Goal: Task Accomplishment & Management: Manage account settings

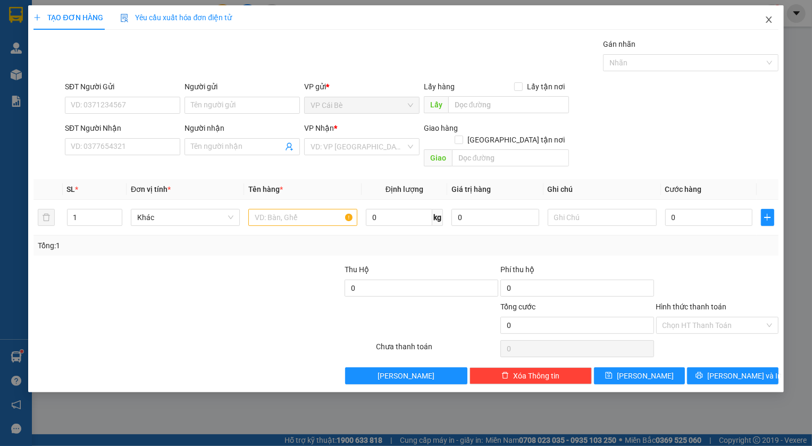
click at [771, 20] on icon "close" at bounding box center [769, 19] width 9 height 9
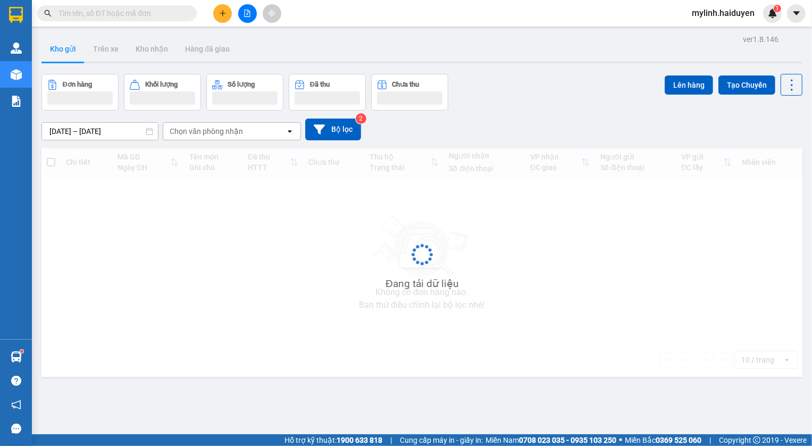
click at [115, 15] on input "text" at bounding box center [122, 13] width 126 height 12
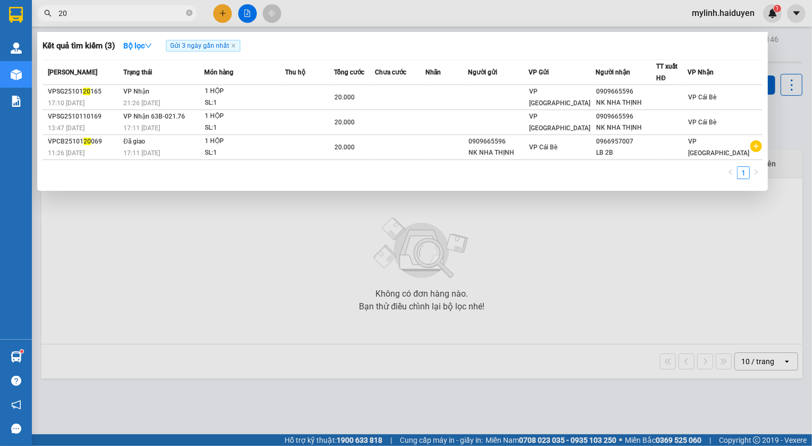
type input "2"
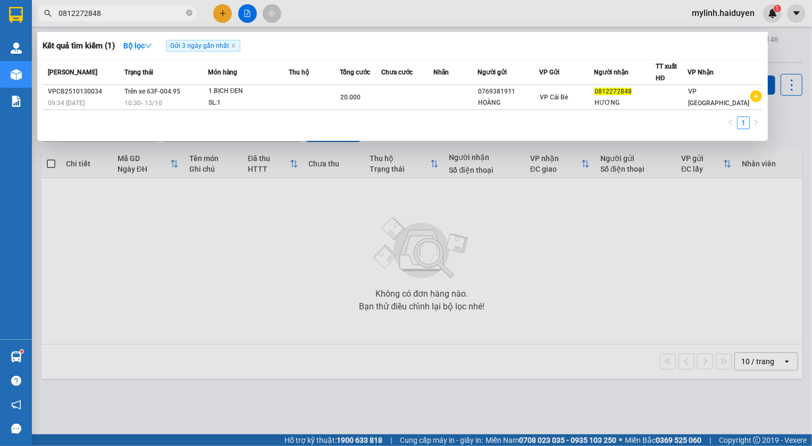
type input "0812272848"
click at [259, 272] on div at bounding box center [406, 223] width 812 height 446
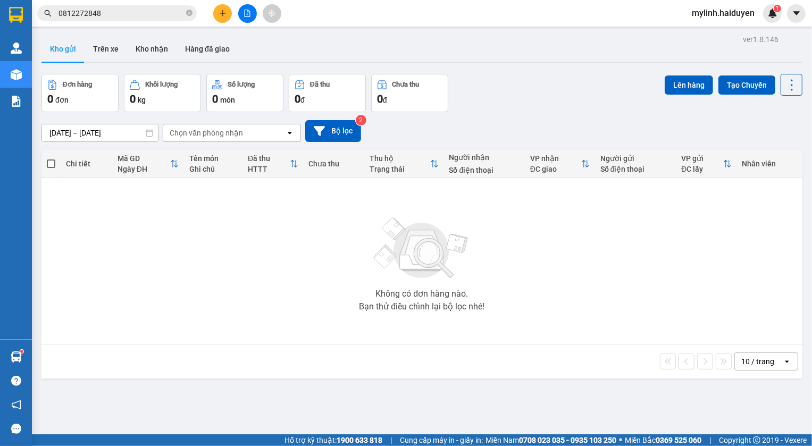
click at [200, 221] on div "Không có đơn hàng nào. Bạn thử điều chỉnh lại bộ lọc nhé!" at bounding box center [422, 261] width 751 height 160
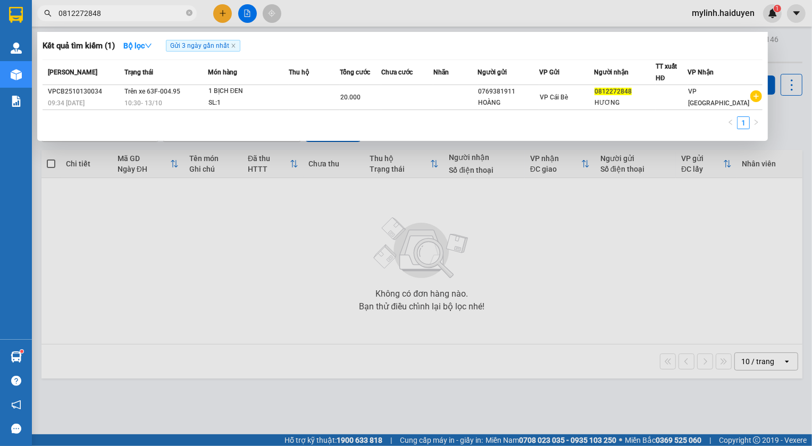
click at [133, 14] on input "0812272848" at bounding box center [122, 13] width 126 height 12
click at [197, 221] on div at bounding box center [406, 223] width 812 height 446
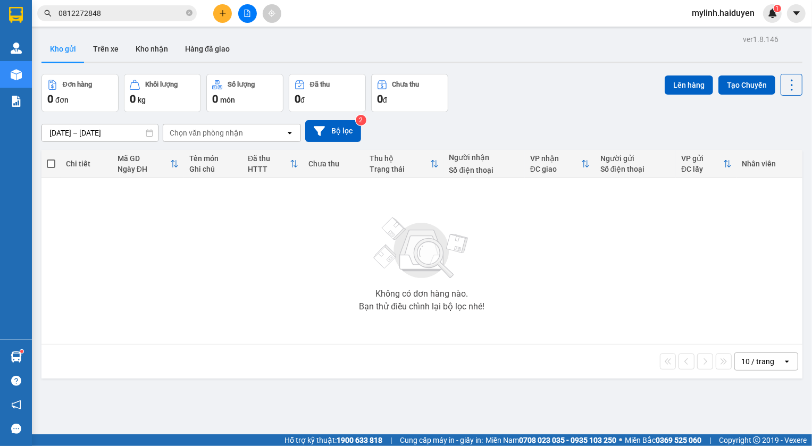
click at [127, 402] on div "ver 1.8.146 Kho gửi Trên xe Kho nhận Hàng đã giao Đơn hàng 0 đơn Khối lượng 0 k…" at bounding box center [422, 255] width 770 height 446
click at [343, 245] on div "Không có đơn hàng nào. Bạn thử điều chỉnh lại bộ lọc nhé!" at bounding box center [422, 261] width 751 height 160
click at [136, 16] on input "0812272848" at bounding box center [122, 13] width 126 height 12
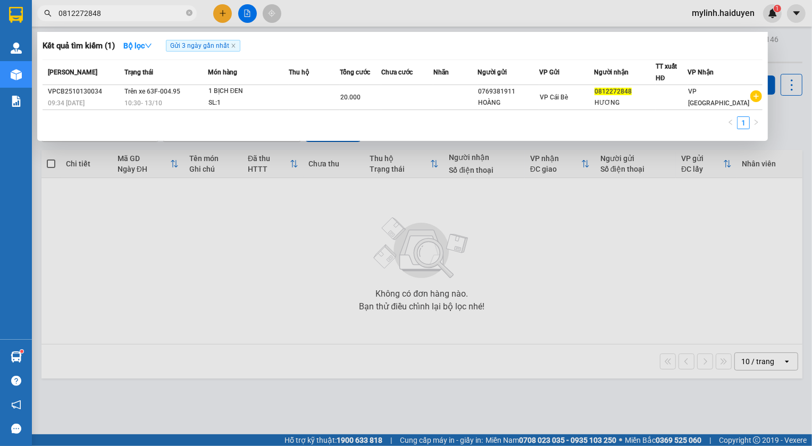
click at [692, 1] on div at bounding box center [406, 223] width 812 height 446
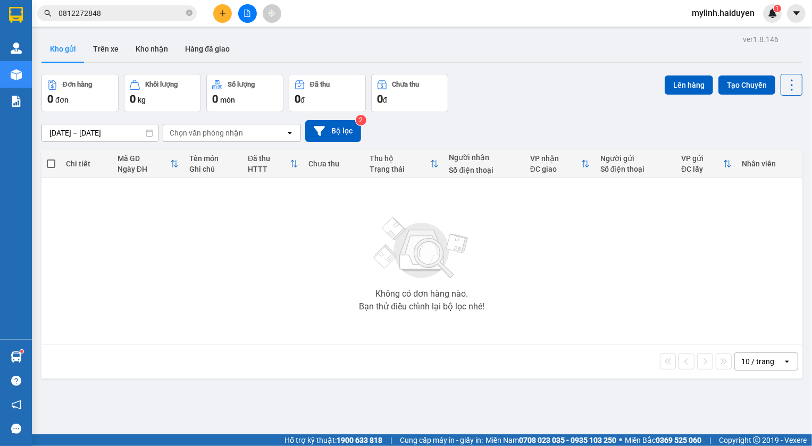
click at [712, 16] on span "mylinh.haiduyen" at bounding box center [724, 12] width 80 height 13
click at [699, 32] on li "Đăng xuất" at bounding box center [723, 32] width 81 height 17
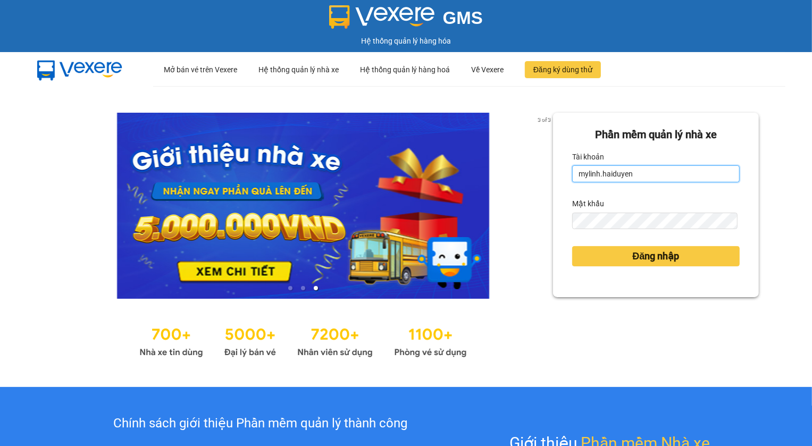
drag, startPoint x: 676, startPoint y: 181, endPoint x: 668, endPoint y: 166, distance: 16.9
click at [676, 181] on input "mylinh.haiduyen" at bounding box center [656, 173] width 168 height 17
type input "thanhtai.haiduyen"
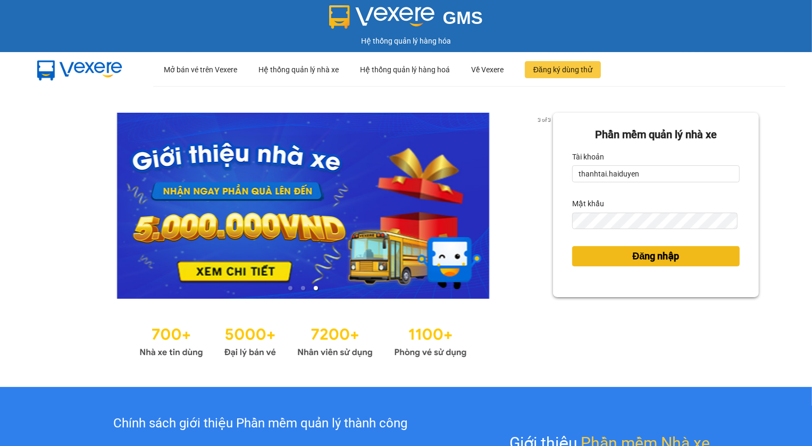
click at [592, 255] on button "Đăng nhập" at bounding box center [656, 256] width 168 height 20
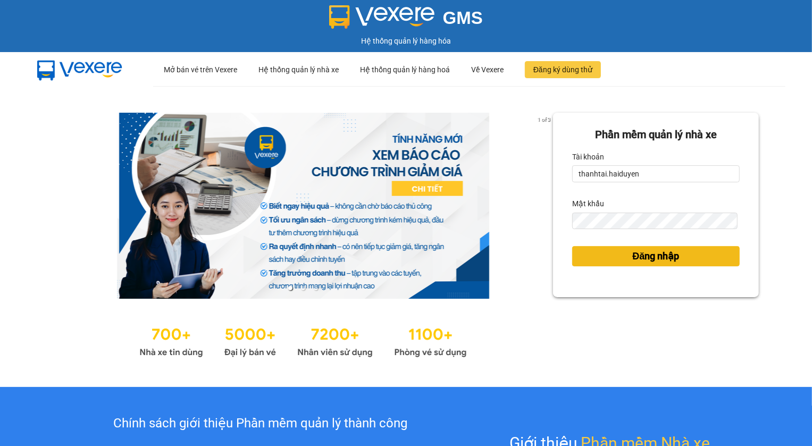
click at [654, 260] on span "Đăng nhập" at bounding box center [656, 256] width 47 height 15
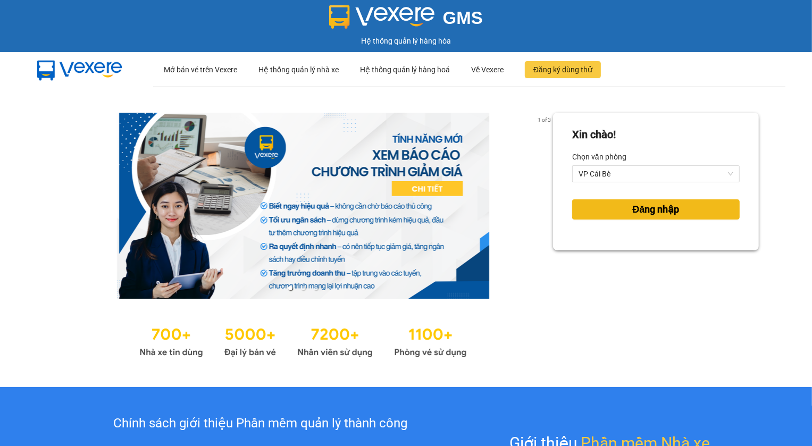
click at [665, 203] on span "Đăng nhập" at bounding box center [656, 209] width 47 height 15
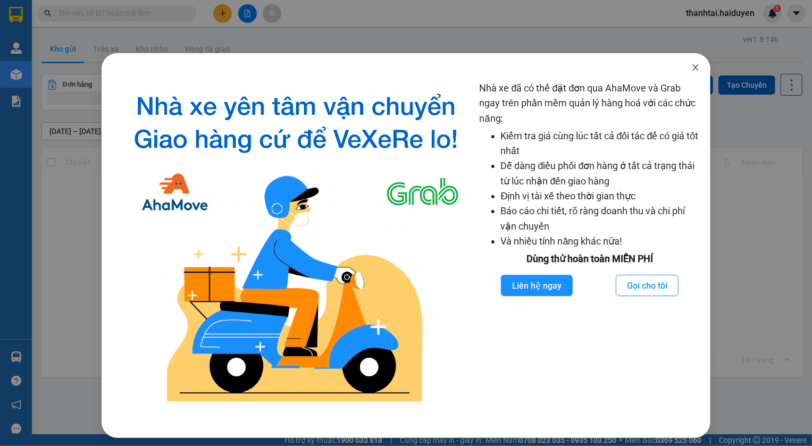
click at [692, 69] on icon "close" at bounding box center [696, 67] width 9 height 9
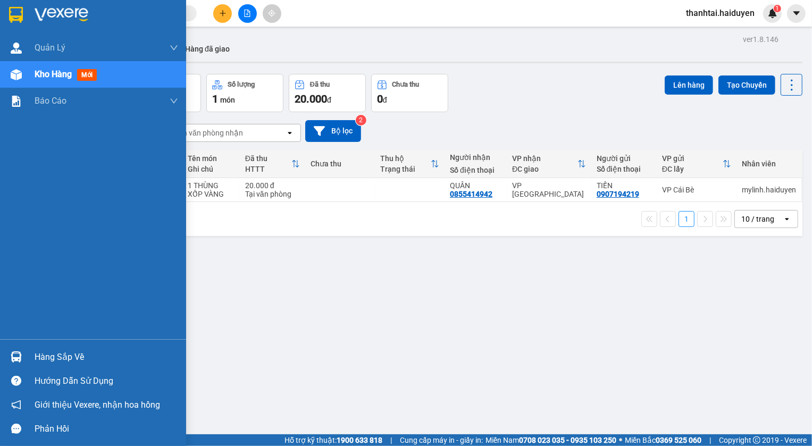
click at [41, 356] on div "Hàng sắp về" at bounding box center [107, 358] width 144 height 16
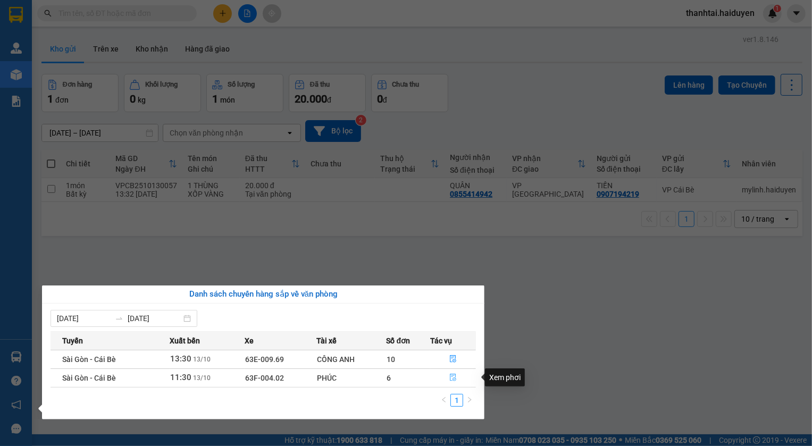
click at [451, 375] on icon "file-done" at bounding box center [453, 377] width 6 height 7
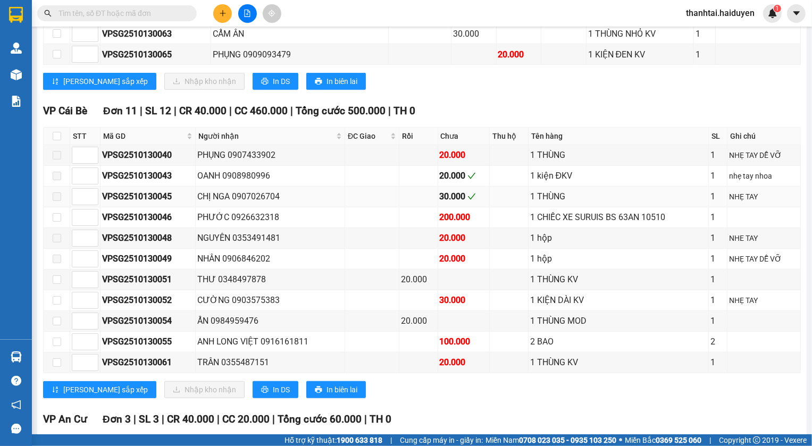
scroll to position [484, 0]
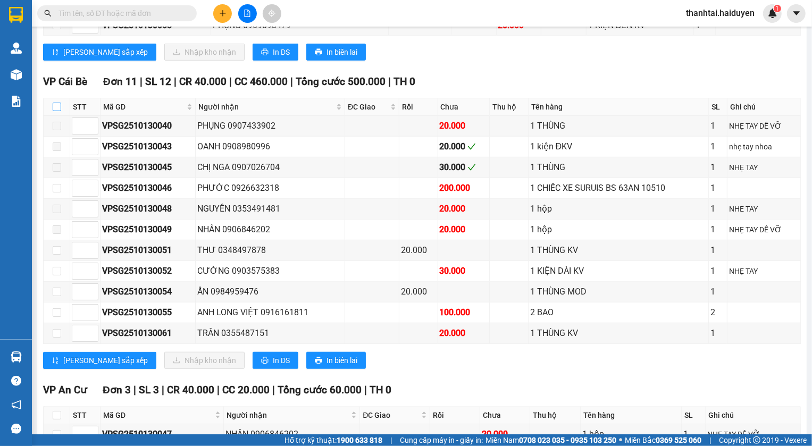
click at [57, 111] on input "checkbox" at bounding box center [57, 107] width 9 height 9
checkbox input "true"
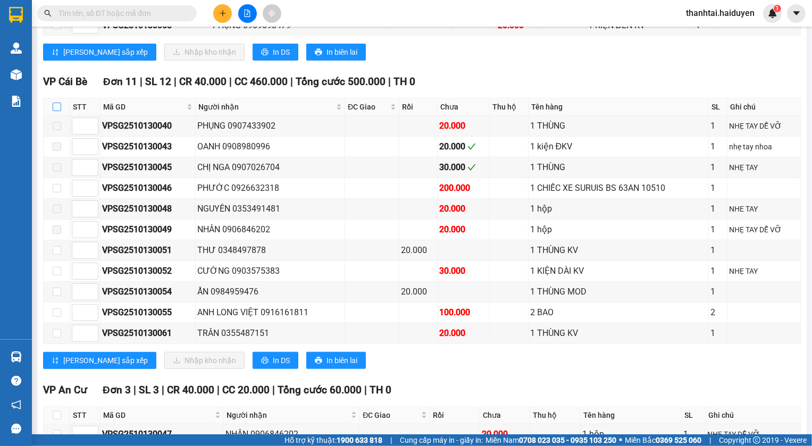
checkbox input "true"
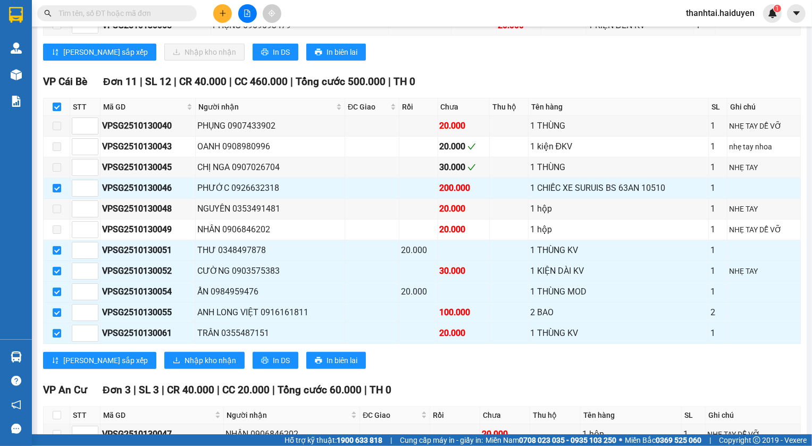
click at [57, 111] on input "checkbox" at bounding box center [57, 107] width 9 height 9
checkbox input "false"
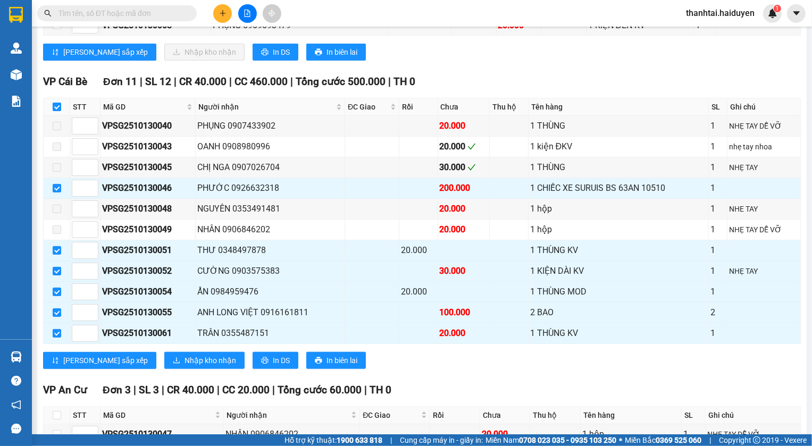
checkbox input "false"
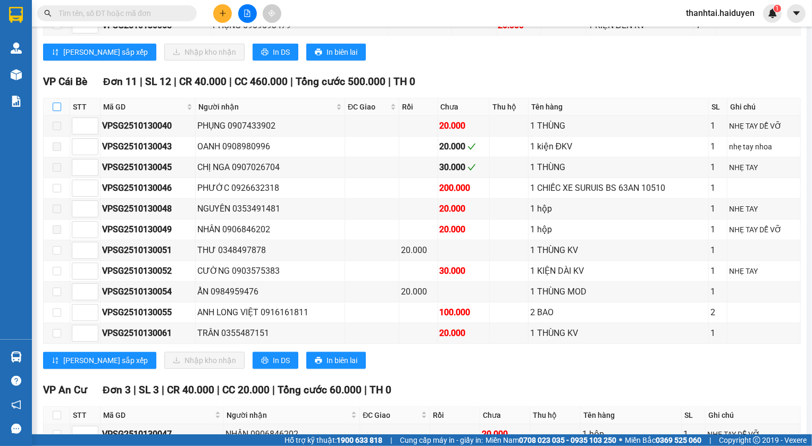
click at [57, 111] on input "checkbox" at bounding box center [57, 107] width 9 height 9
checkbox input "true"
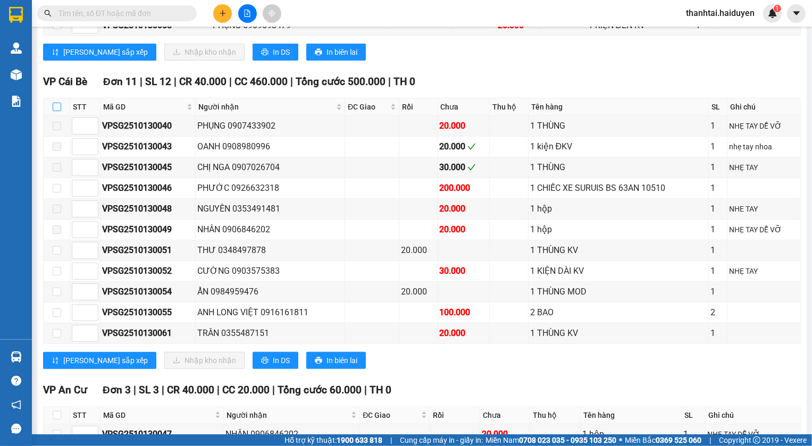
checkbox input "true"
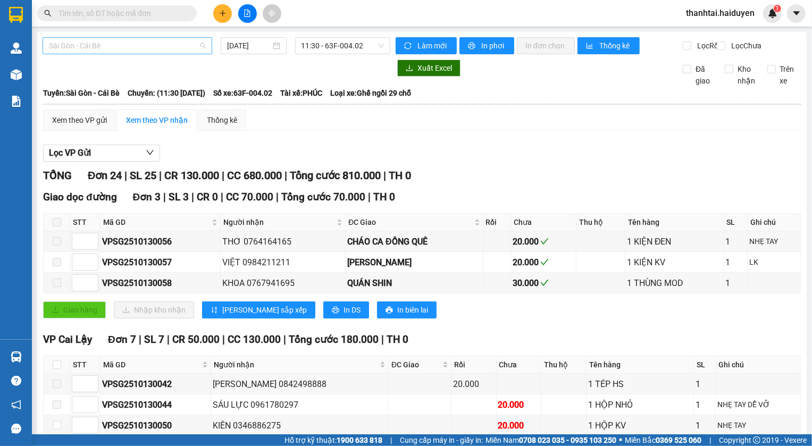
click at [138, 46] on span "Sài Gòn - Cái Bè" at bounding box center [127, 46] width 157 height 16
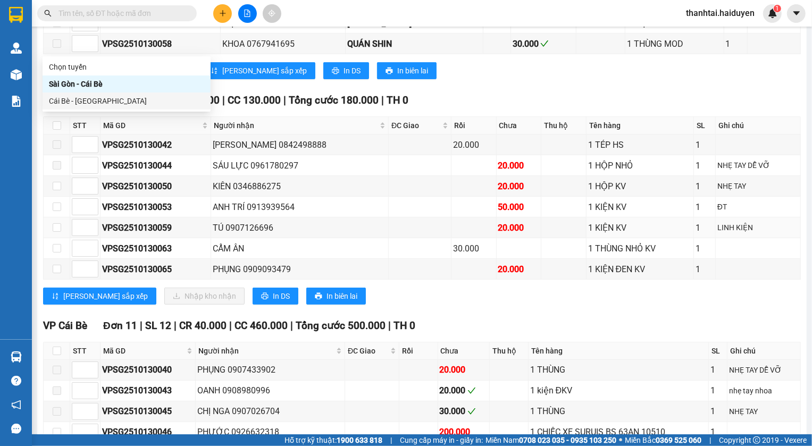
scroll to position [338, 0]
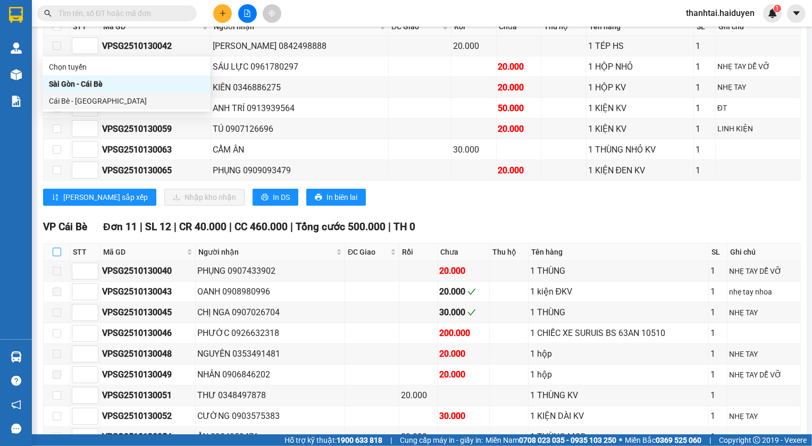
click at [57, 256] on input "checkbox" at bounding box center [57, 252] width 9 height 9
checkbox input "true"
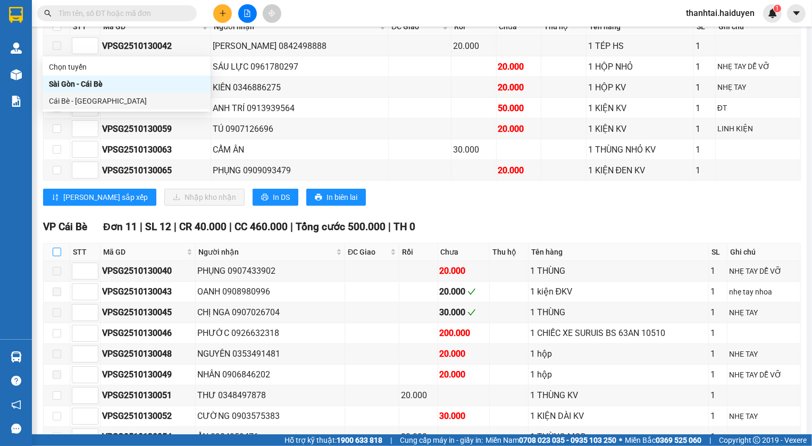
checkbox input "true"
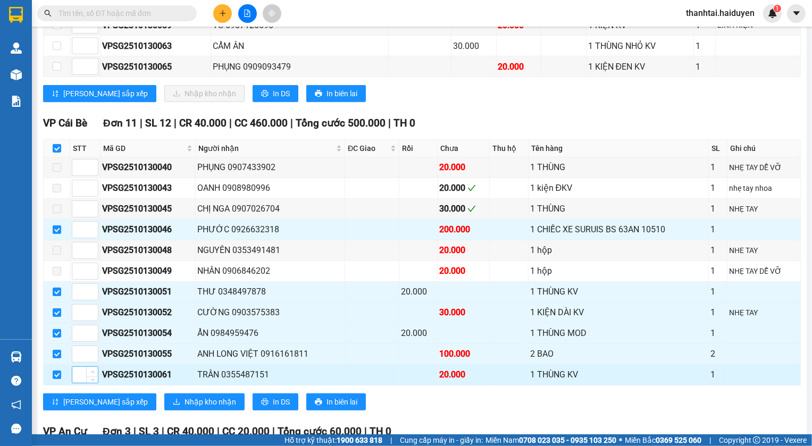
scroll to position [580, 0]
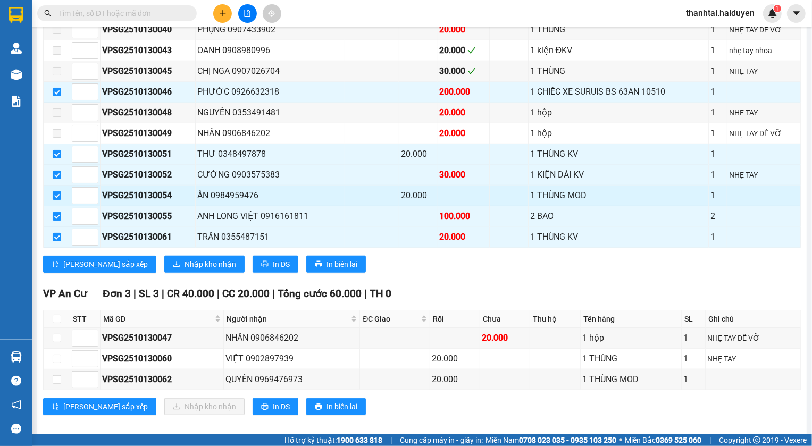
click at [773, 192] on td at bounding box center [764, 196] width 73 height 21
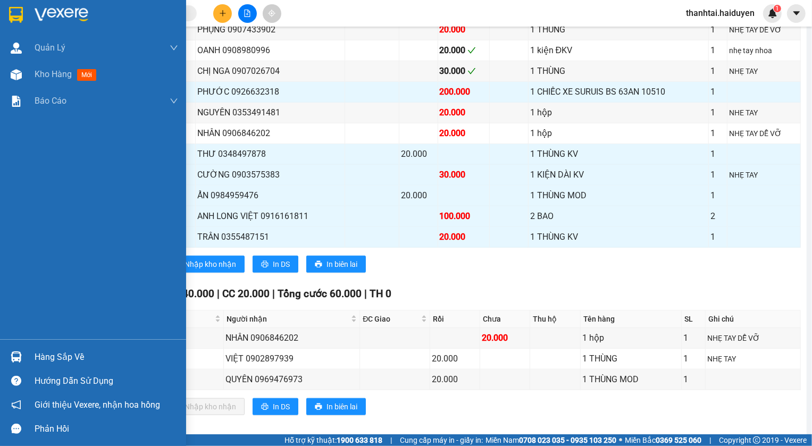
click at [63, 364] on div "Hàng sắp về" at bounding box center [107, 358] width 144 height 16
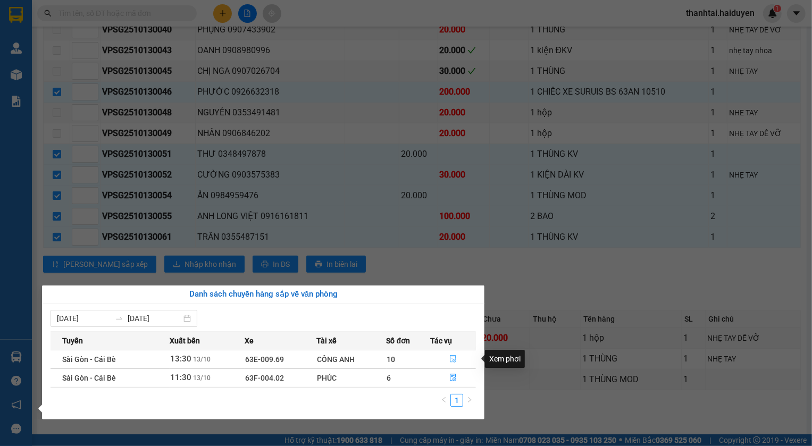
click at [455, 357] on icon "file-done" at bounding box center [453, 358] width 7 height 7
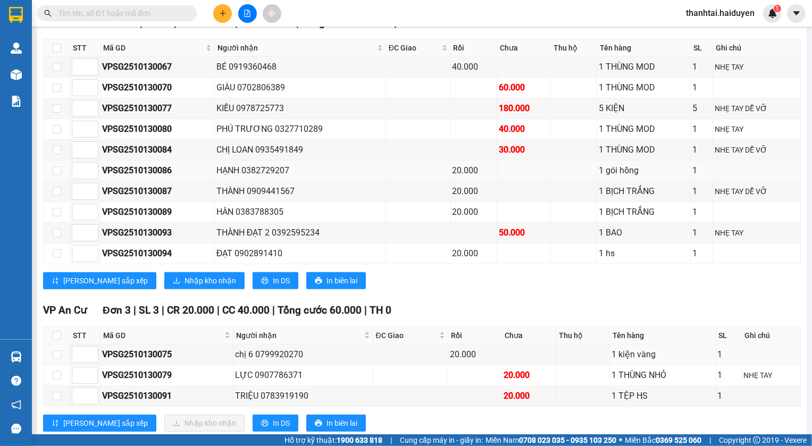
scroll to position [457, 0]
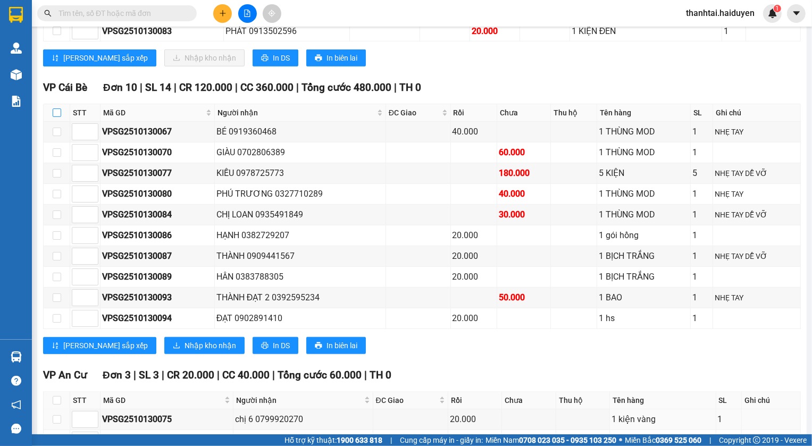
click at [60, 117] on input "checkbox" at bounding box center [57, 113] width 9 height 9
checkbox input "true"
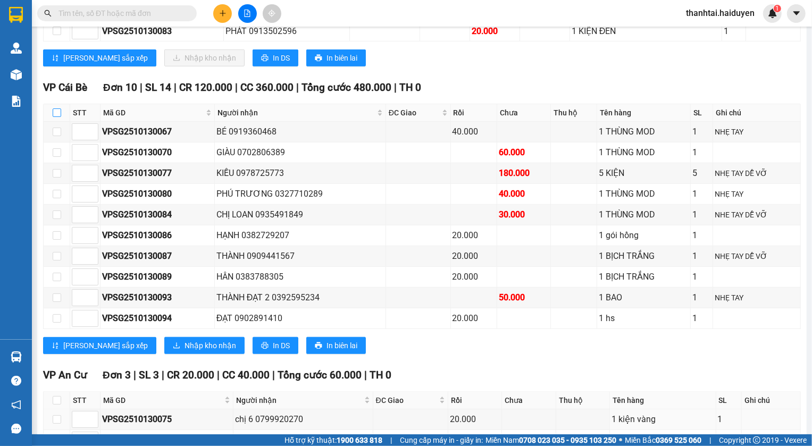
checkbox input "true"
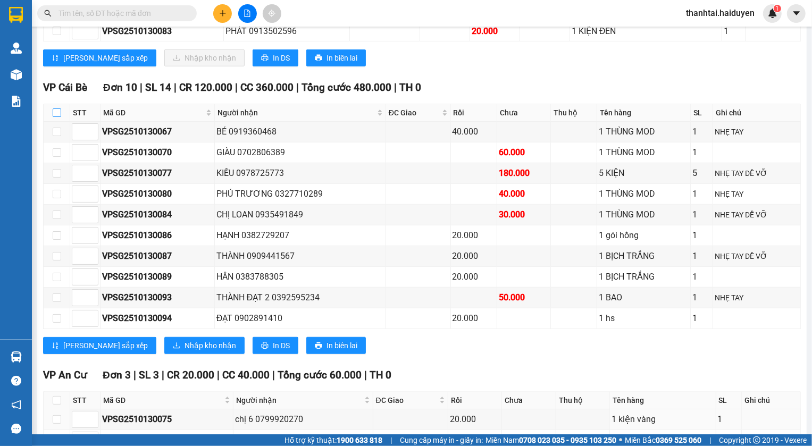
checkbox input "true"
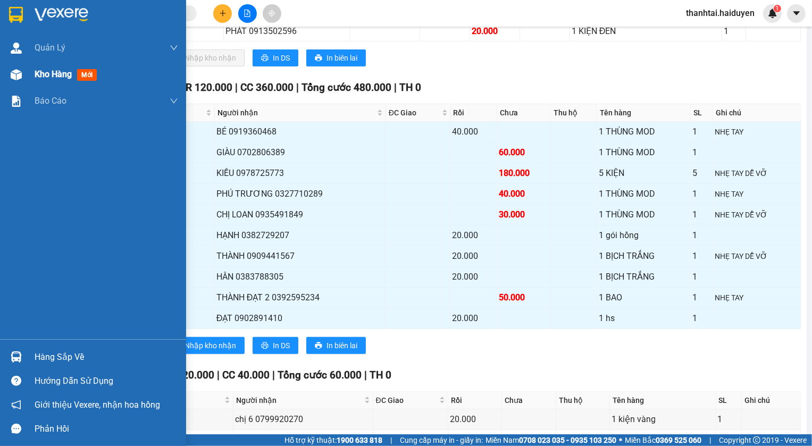
click at [68, 78] on span "Kho hàng" at bounding box center [53, 74] width 37 height 10
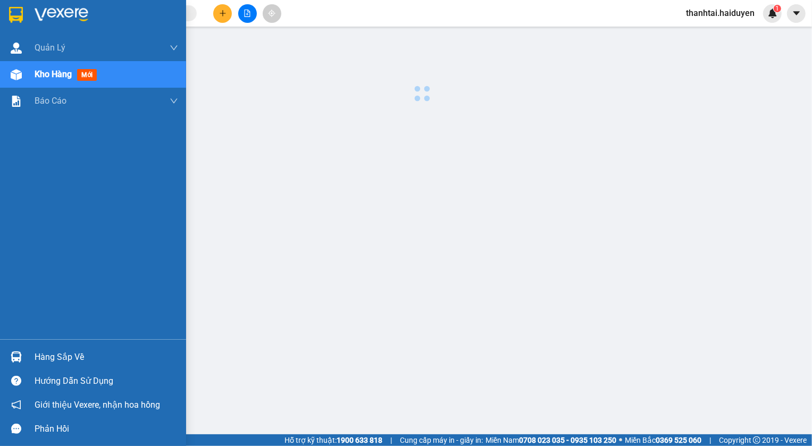
click at [68, 78] on span "Kho hàng" at bounding box center [53, 74] width 37 height 10
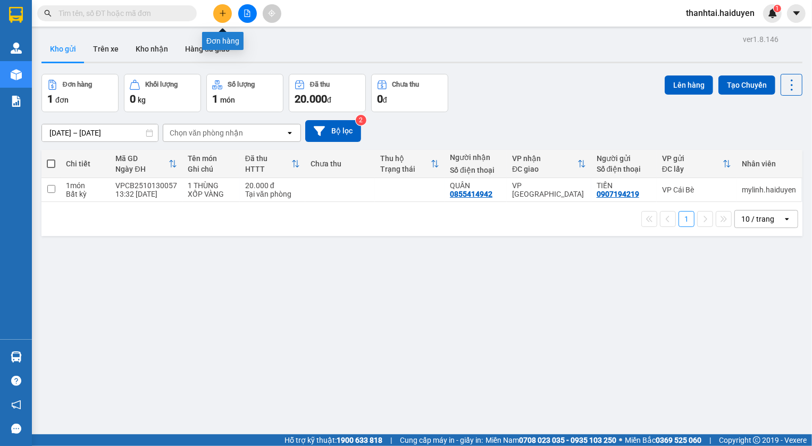
click at [221, 19] on button at bounding box center [222, 13] width 19 height 19
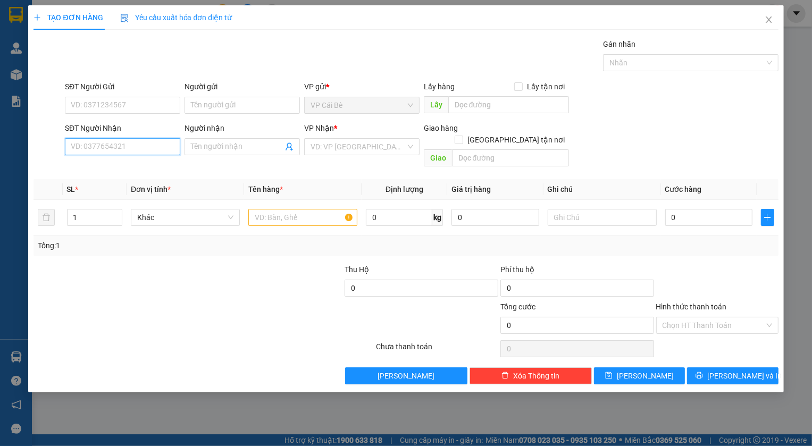
click at [112, 147] on input "SĐT Người Nhận" at bounding box center [122, 146] width 115 height 17
type input "0908520510"
click at [114, 171] on div "0908520510 - CƯỜNG" at bounding box center [122, 168] width 103 height 12
type input "CƯỜNG"
type input "20.000"
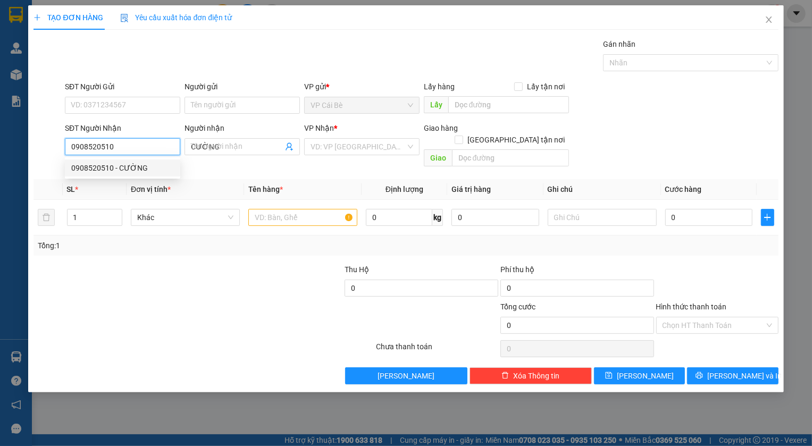
type input "20.000"
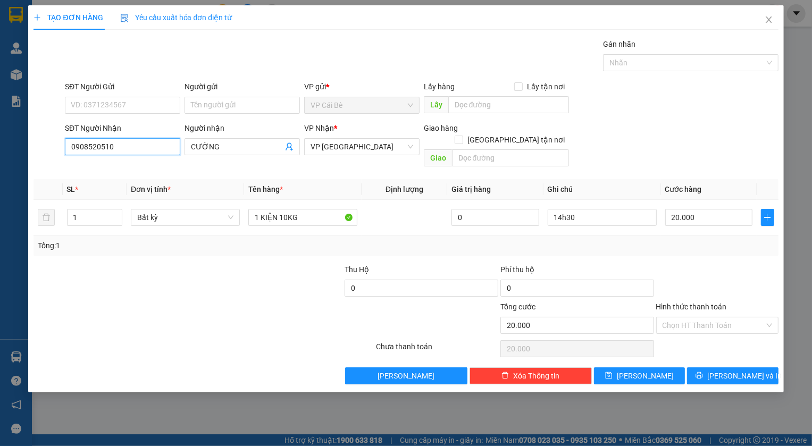
type input "0908520510"
drag, startPoint x: 101, startPoint y: 95, endPoint x: 96, endPoint y: 103, distance: 9.3
click at [98, 97] on div "SĐT Người Gửi VD: 0371234567" at bounding box center [122, 99] width 115 height 37
click at [90, 106] on input "SĐT Người Gửi" at bounding box center [122, 105] width 115 height 17
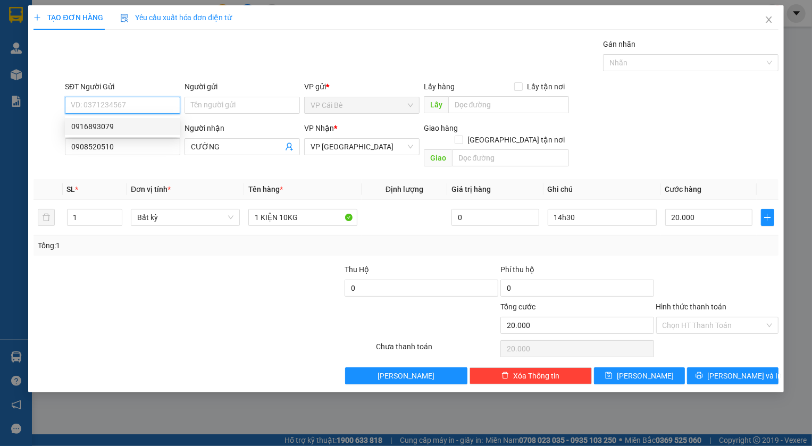
click at [134, 129] on div "0916893079" at bounding box center [122, 127] width 103 height 12
type input "0916893079"
type input "LX 2001 BÀ TỒN"
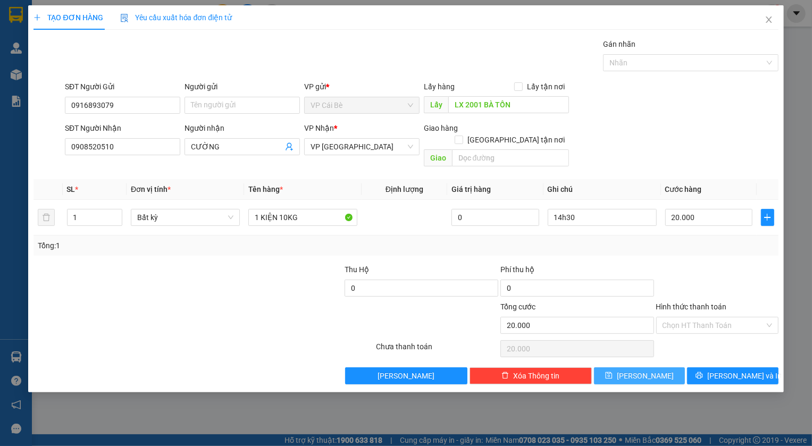
click at [641, 371] on button "[PERSON_NAME]" at bounding box center [640, 376] width 92 height 17
type input "0"
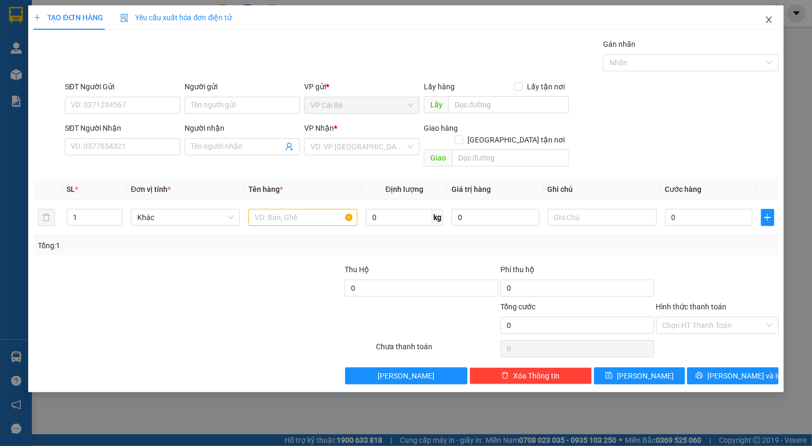
click at [769, 10] on span "Close" at bounding box center [769, 20] width 30 height 30
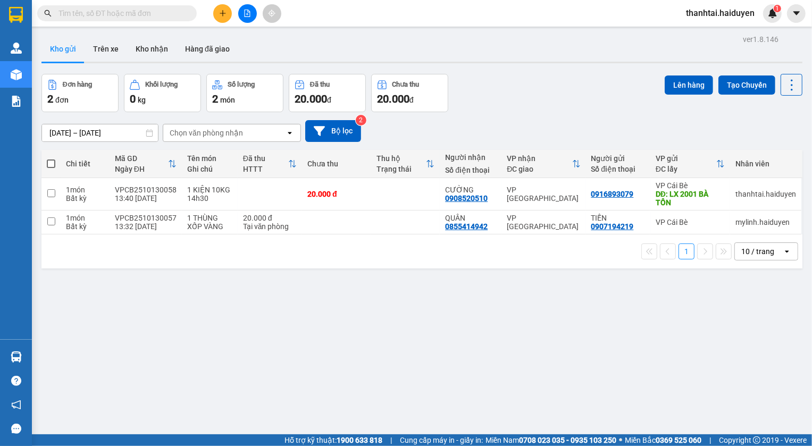
click at [74, 16] on input "text" at bounding box center [122, 13] width 126 height 12
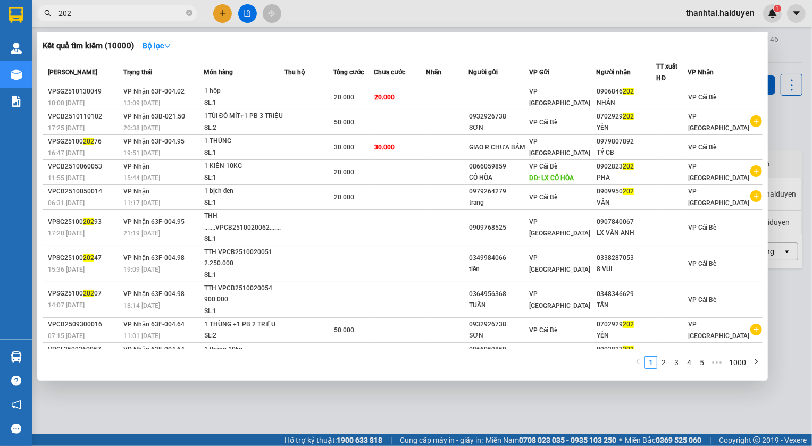
type input "202"
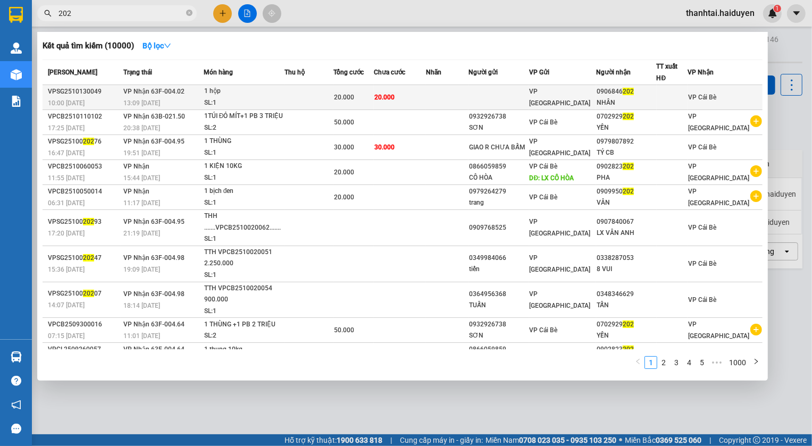
click at [309, 96] on td at bounding box center [309, 97] width 49 height 25
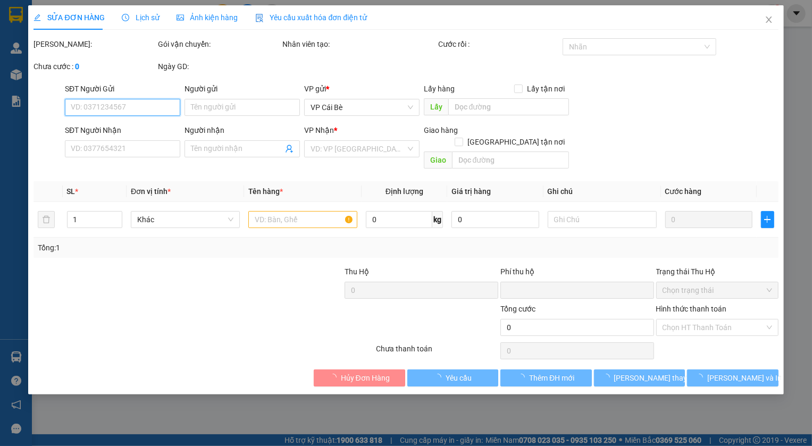
type input "0906846202"
type input "NHÂN"
type input "0"
type input "20.000"
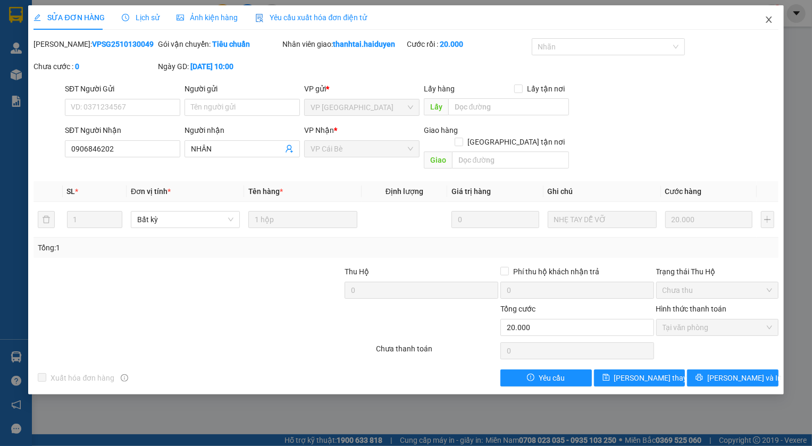
click at [761, 16] on span "Close" at bounding box center [769, 20] width 30 height 30
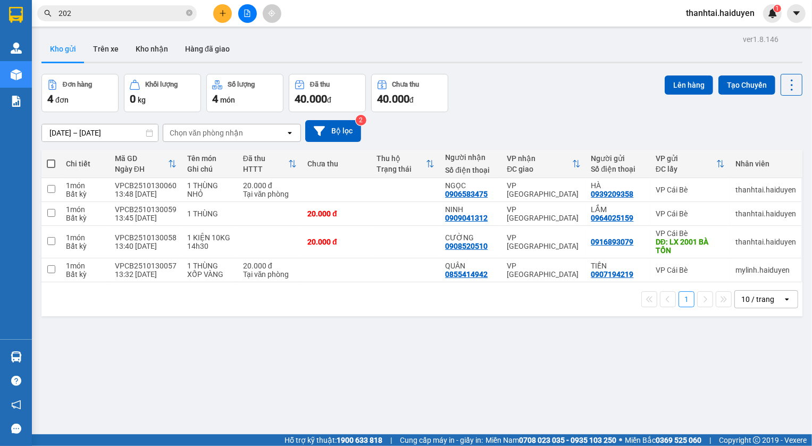
click at [107, 14] on input "202" at bounding box center [122, 13] width 126 height 12
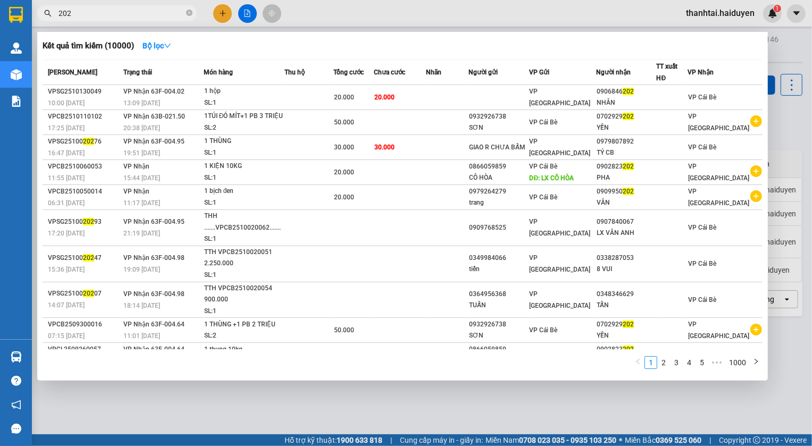
click at [106, 14] on input "202" at bounding box center [122, 13] width 126 height 12
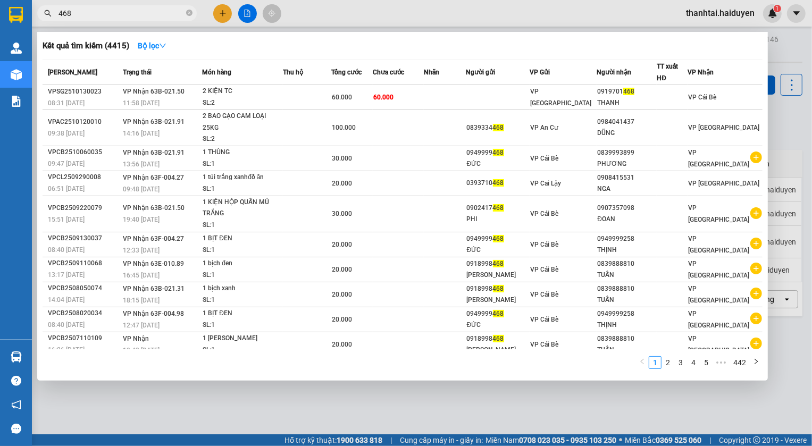
type input "468"
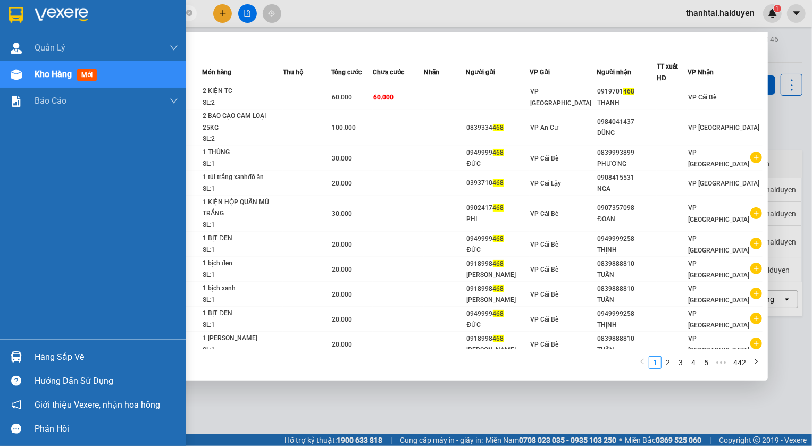
click at [28, 362] on div "Hàng sắp về" at bounding box center [93, 357] width 186 height 24
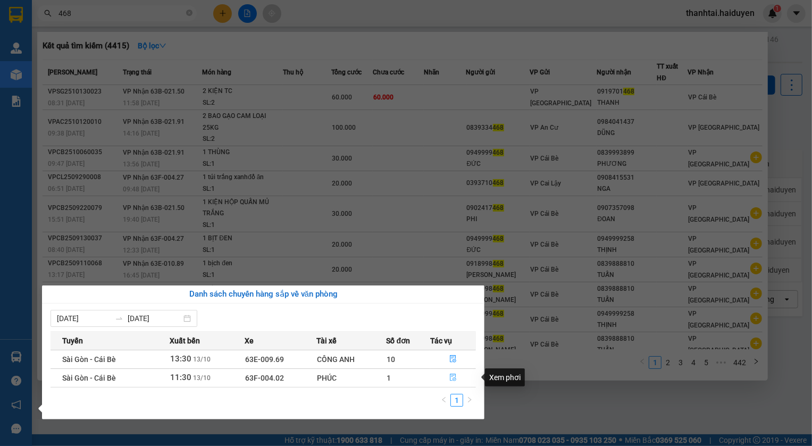
click at [453, 375] on icon "file-done" at bounding box center [453, 377] width 7 height 7
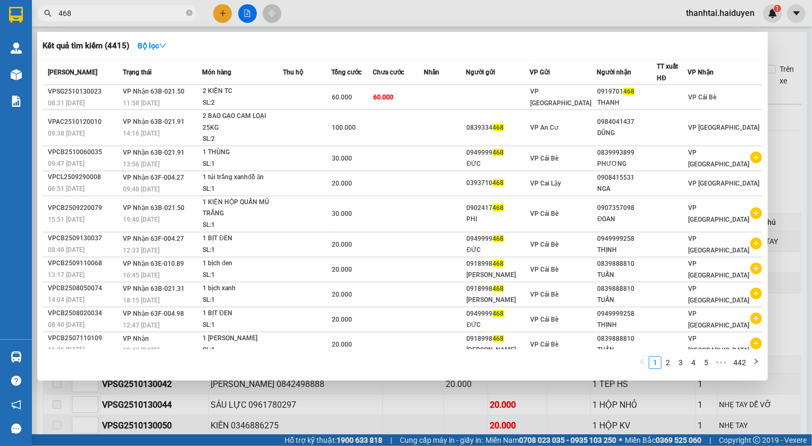
click at [347, 20] on div at bounding box center [406, 223] width 812 height 446
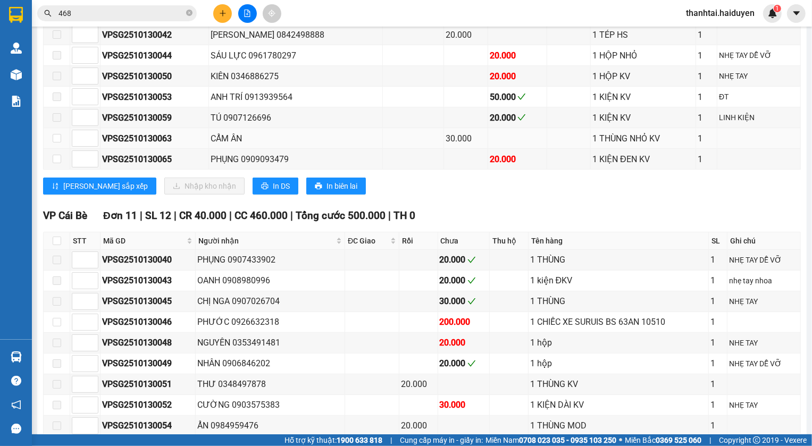
scroll to position [435, 0]
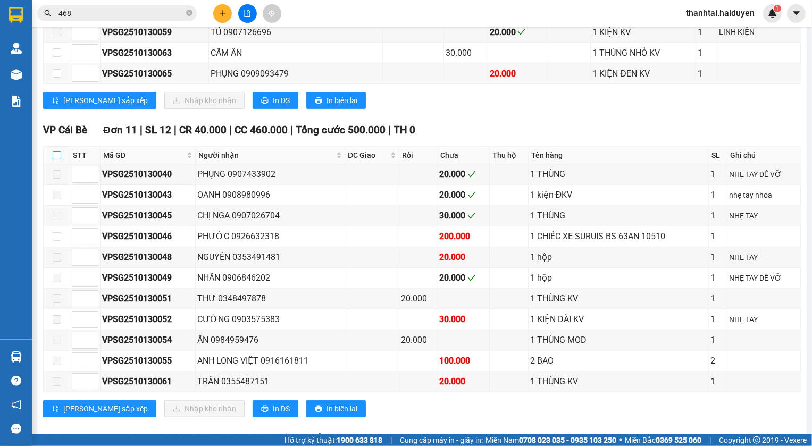
click at [57, 159] on input "checkbox" at bounding box center [57, 155] width 9 height 9
checkbox input "true"
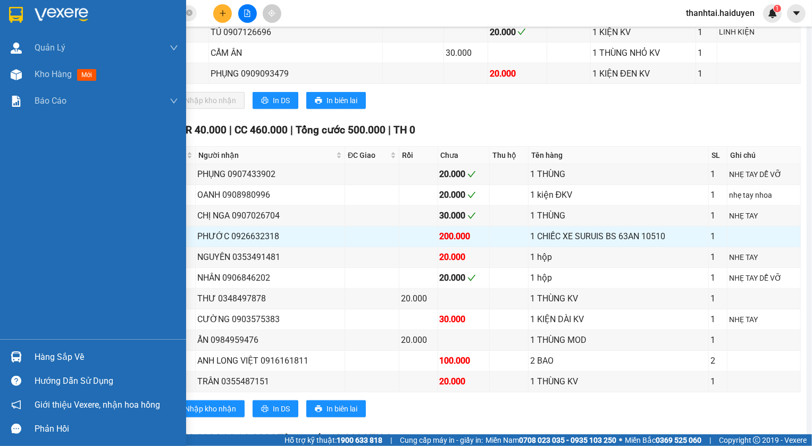
click at [53, 354] on div "Hàng sắp về" at bounding box center [107, 358] width 144 height 16
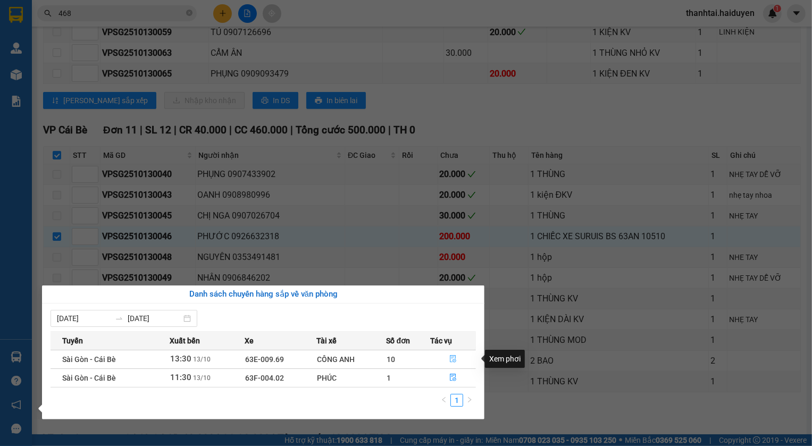
click at [452, 355] on icon "file-done" at bounding box center [453, 358] width 7 height 7
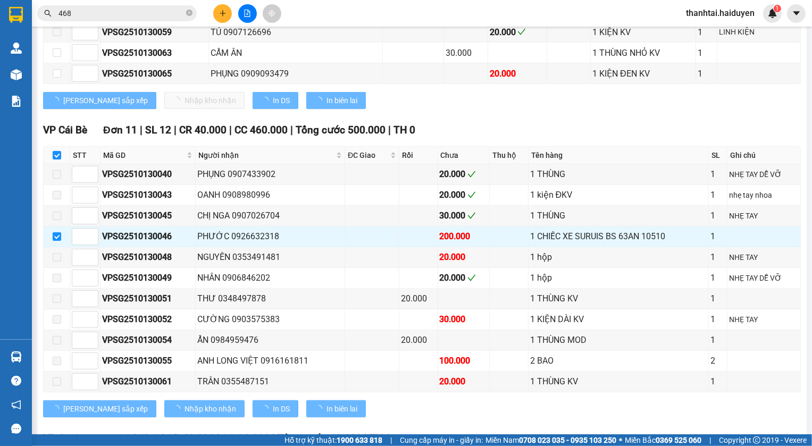
checkbox input "false"
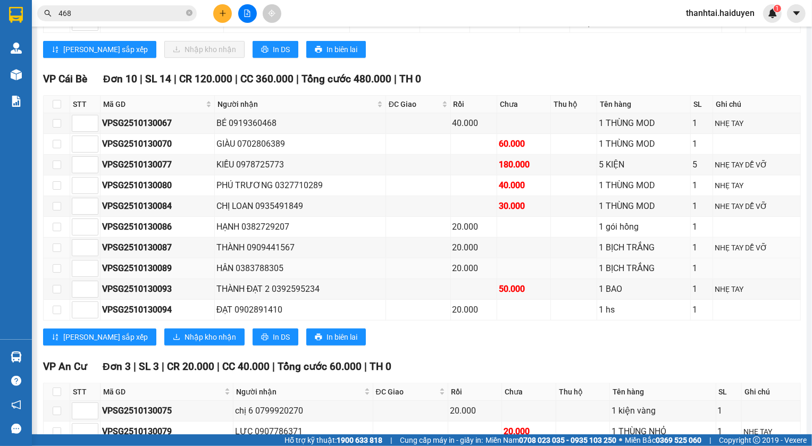
scroll to position [457, 0]
